Goal: Task Accomplishment & Management: Use online tool/utility

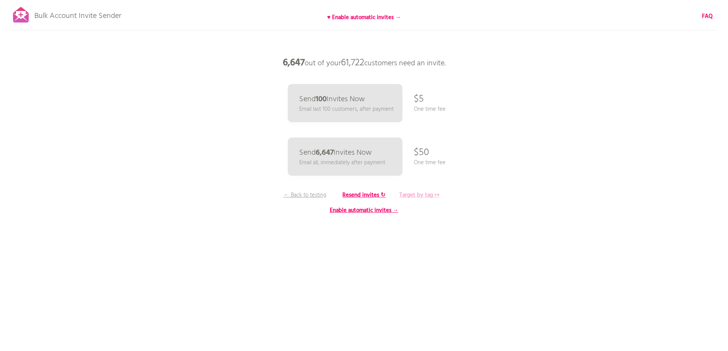
click at [422, 193] on b "Target by tag ↦" at bounding box center [419, 195] width 40 height 9
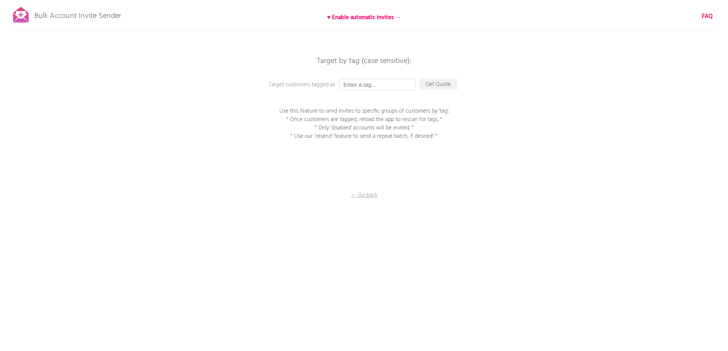
click at [375, 86] on input "text" at bounding box center [377, 84] width 76 height 11
type input "P1EE"
click at [443, 87] on p "Get Quote" at bounding box center [438, 84] width 38 height 11
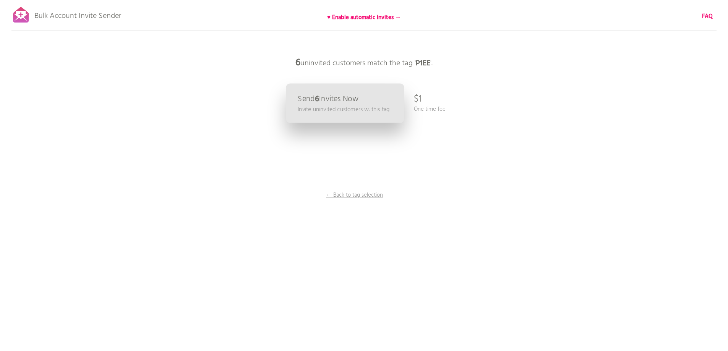
click at [355, 114] on link "Send 6 Invites Now Invite uninvited customers w. this tag" at bounding box center [345, 103] width 118 height 39
